Goal: Check status: Check status

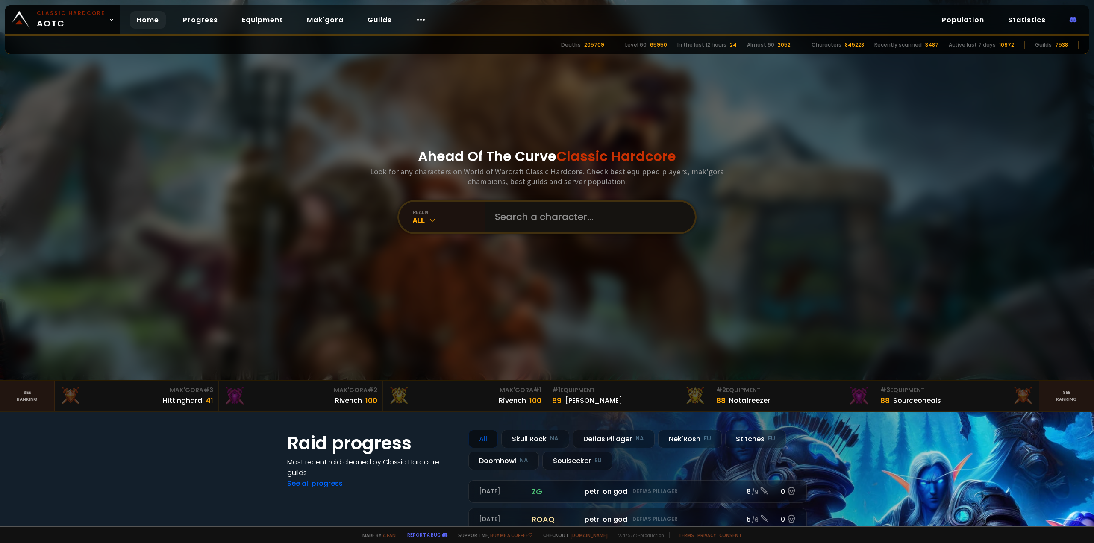
click at [579, 215] on input "text" at bounding box center [587, 217] width 195 height 31
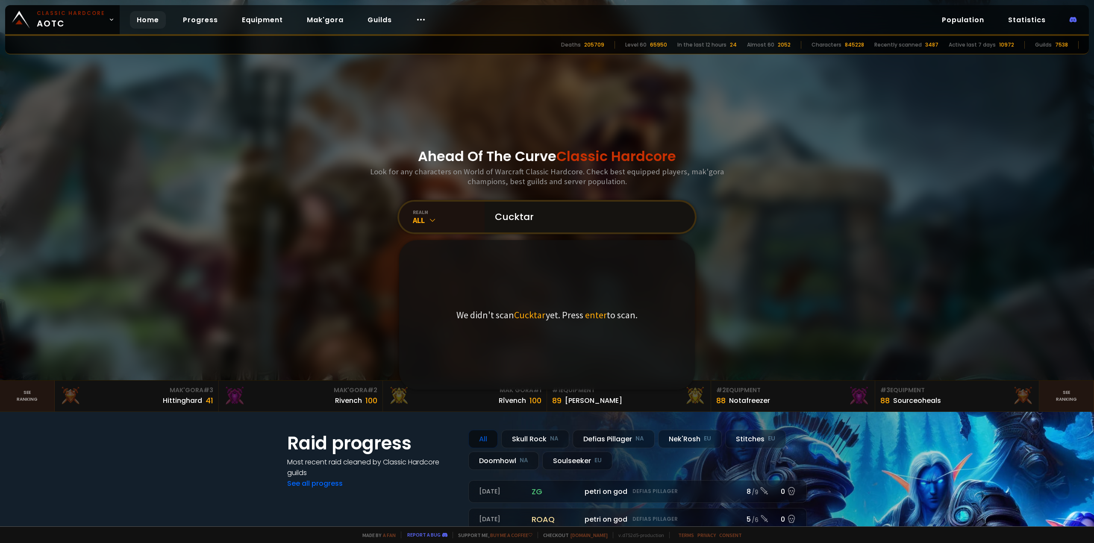
drag, startPoint x: 596, startPoint y: 222, endPoint x: 484, endPoint y: 238, distance: 113.0
click at [484, 238] on div "Ahead Of The Curve Classic Hardcore Look for any characters on World of Warcraf…" at bounding box center [547, 190] width 515 height 380
click at [589, 210] on input "Cucktar" at bounding box center [587, 217] width 195 height 31
type input "Cucktard"
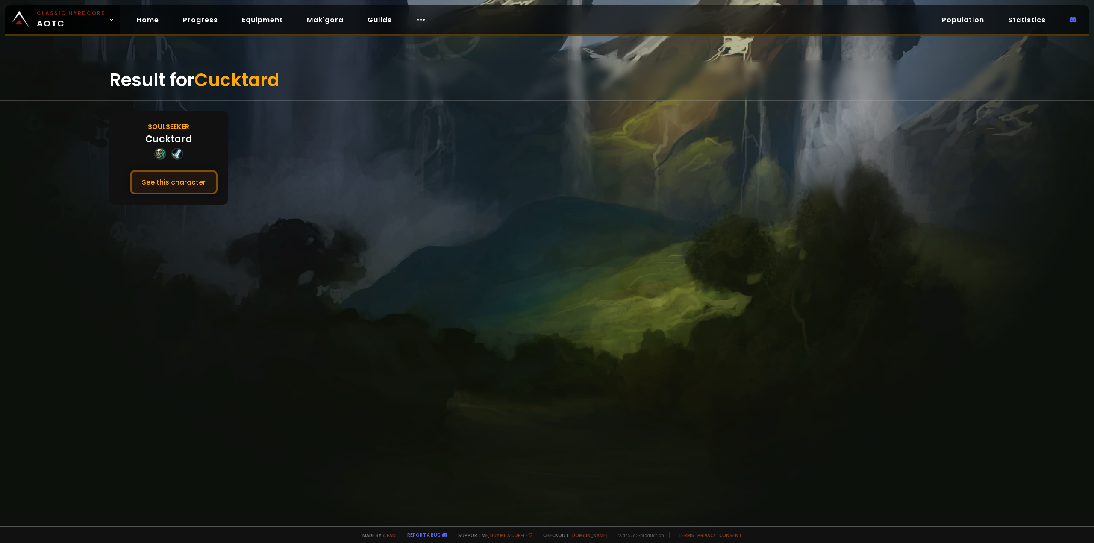
click at [165, 185] on button "See this character" at bounding box center [174, 182] width 88 height 24
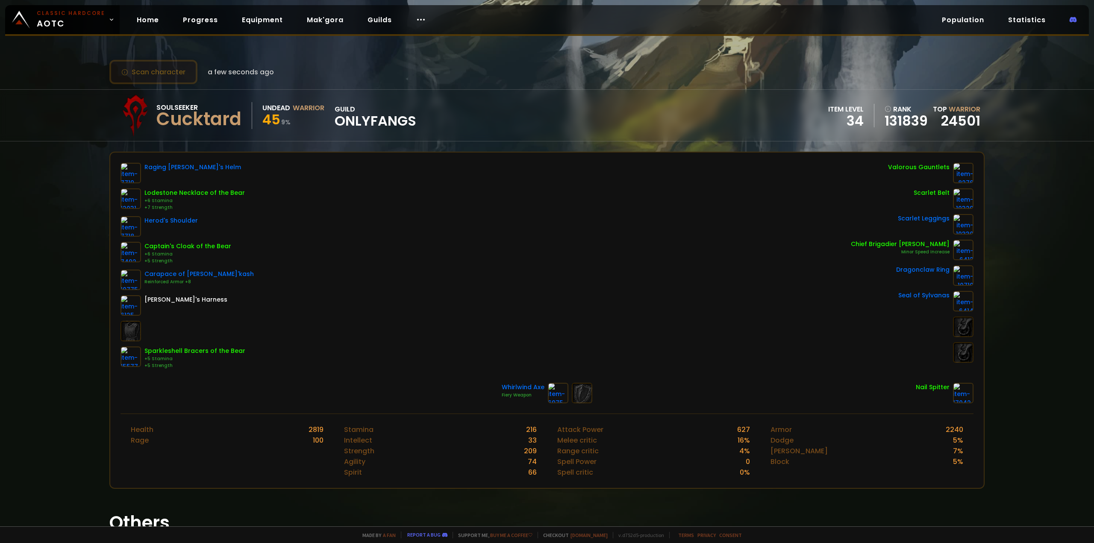
click at [178, 71] on button "Scan character" at bounding box center [153, 72] width 88 height 24
